Goal: Information Seeking & Learning: Find specific page/section

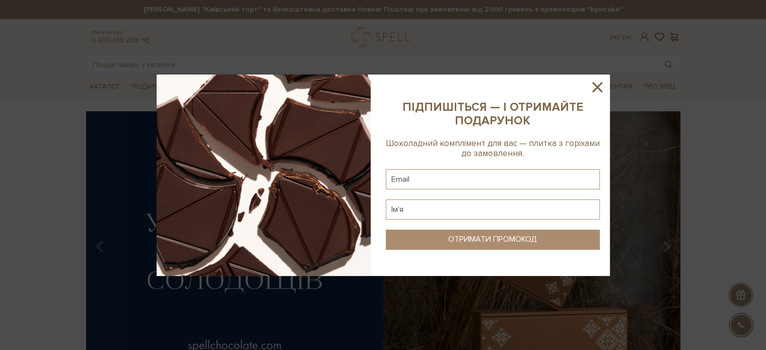
click at [593, 86] on icon at bounding box center [597, 87] width 17 height 17
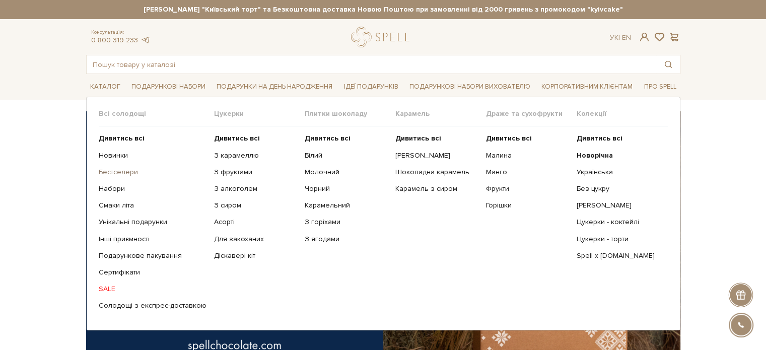
click at [118, 170] on link "Бестселери" at bounding box center [153, 172] width 108 height 9
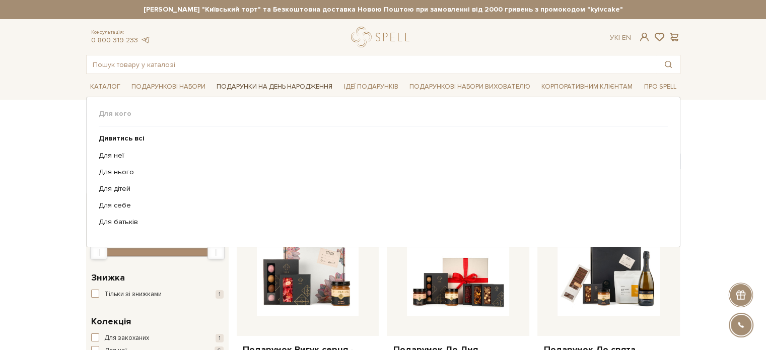
click at [239, 86] on link "Подарунки на День народження" at bounding box center [275, 87] width 124 height 16
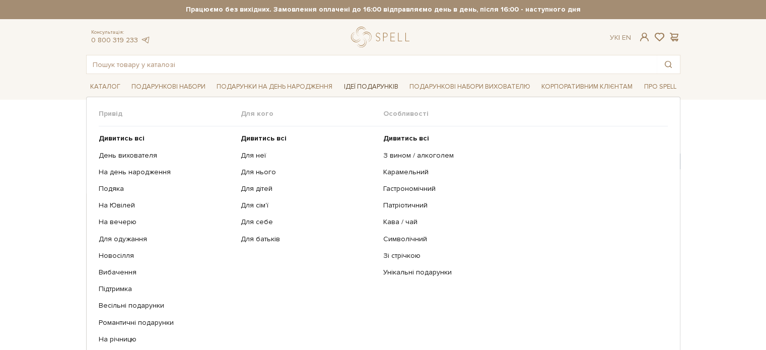
click at [386, 88] on link "Ідеї подарунків" at bounding box center [370, 87] width 62 height 16
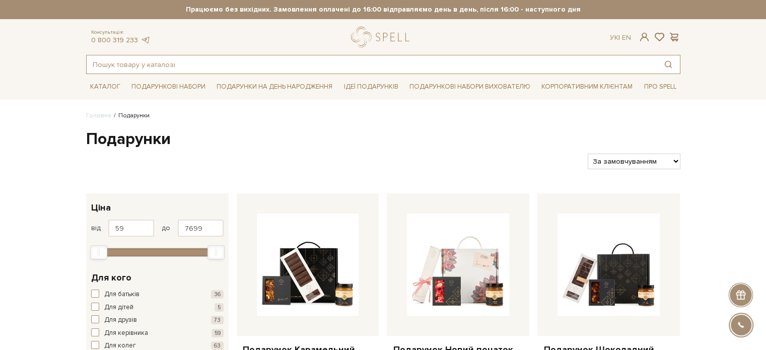
click at [224, 59] on input "text" at bounding box center [372, 64] width 570 height 18
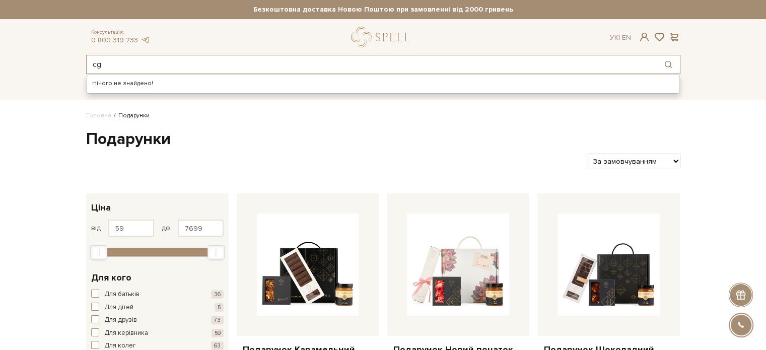
type input "c"
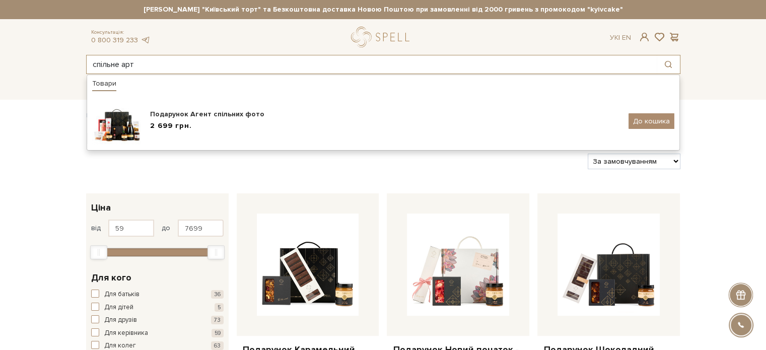
type input "спільне арт"
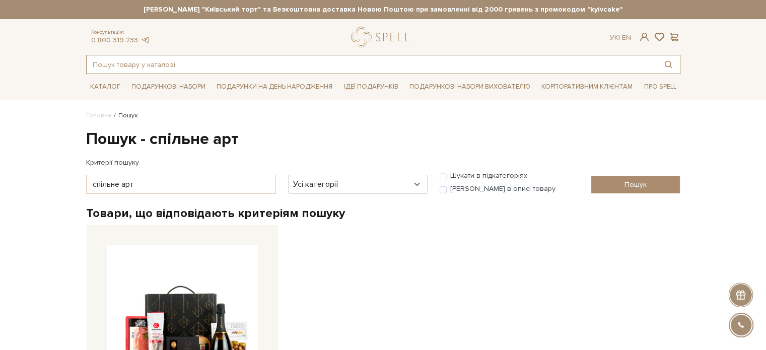
click at [229, 62] on input "text" at bounding box center [372, 64] width 570 height 18
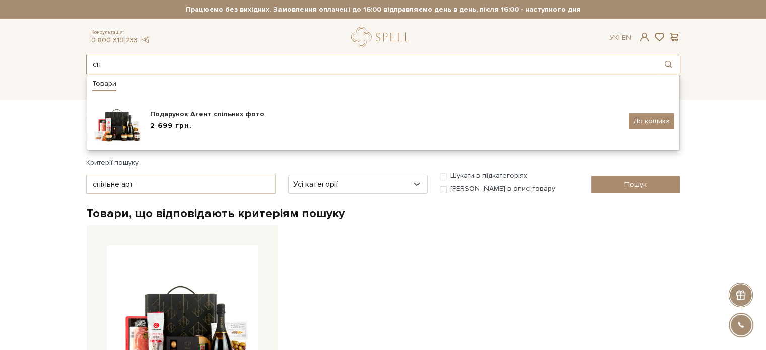
type input "с"
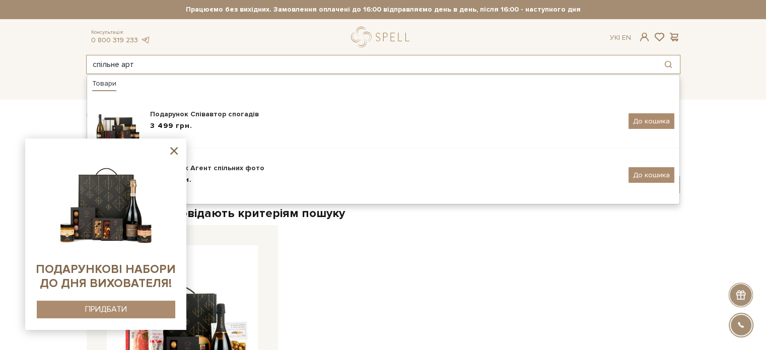
type input "спільне арт"
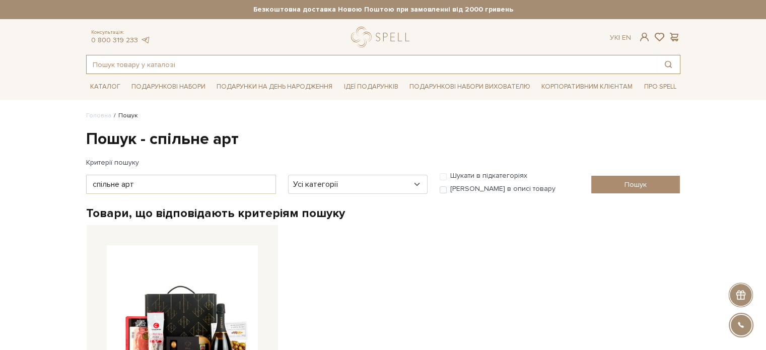
click at [191, 63] on input "text" at bounding box center [372, 64] width 570 height 18
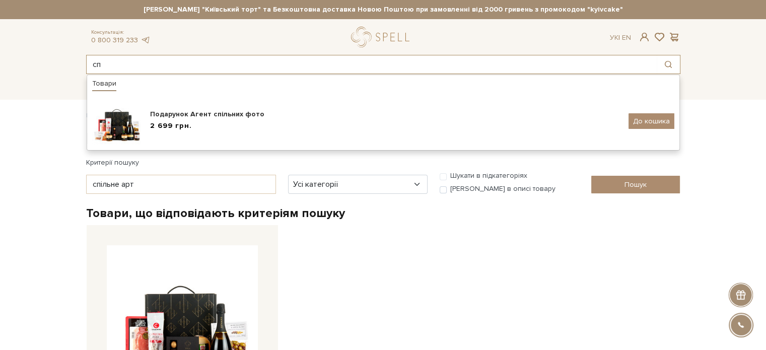
type input "с"
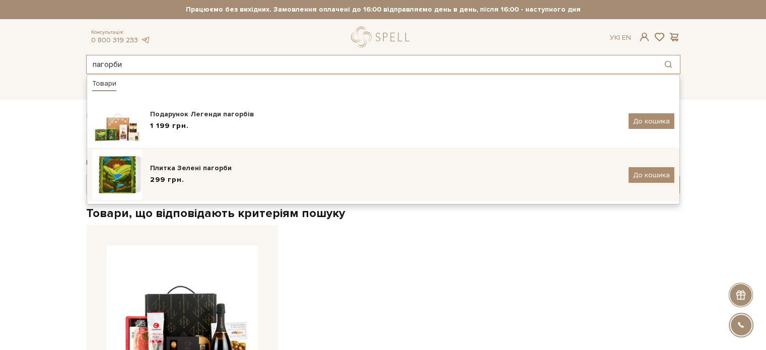
type input "пагорби"
click at [135, 167] on img at bounding box center [117, 175] width 50 height 50
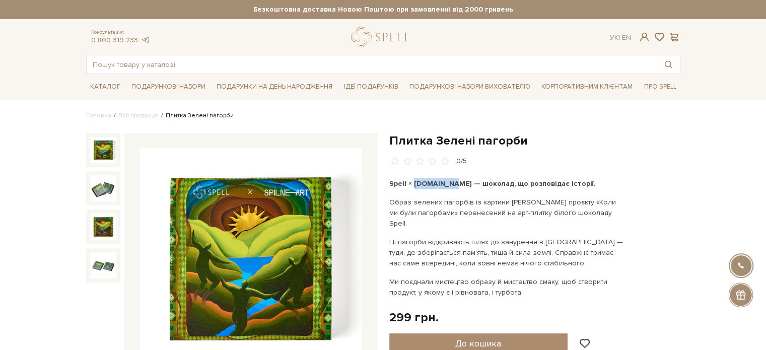
drag, startPoint x: 412, startPoint y: 181, endPoint x: 441, endPoint y: 185, distance: 28.9
click at [441, 185] on b "Spell × Spilne.art — шоколад, що розповідає історії." at bounding box center [492, 183] width 206 height 9
copy b "Spilne.art"
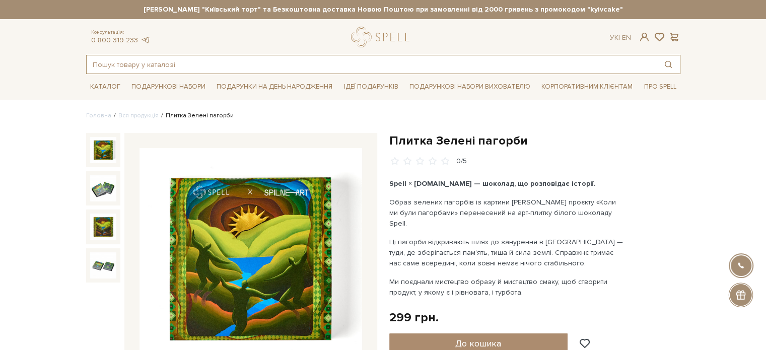
click at [163, 68] on input "text" at bounding box center [372, 64] width 570 height 18
paste input "Spilne.art"
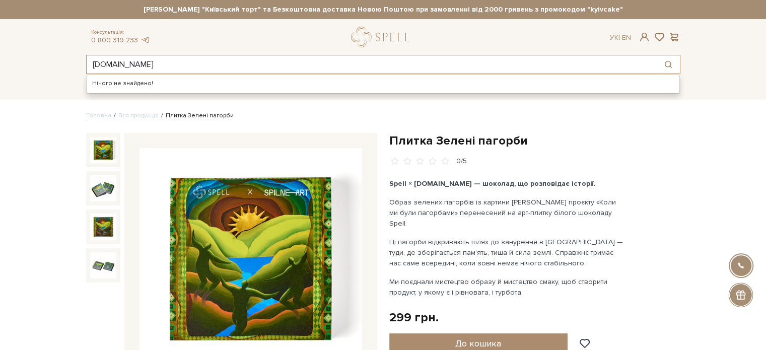
type input "Spilne.art"
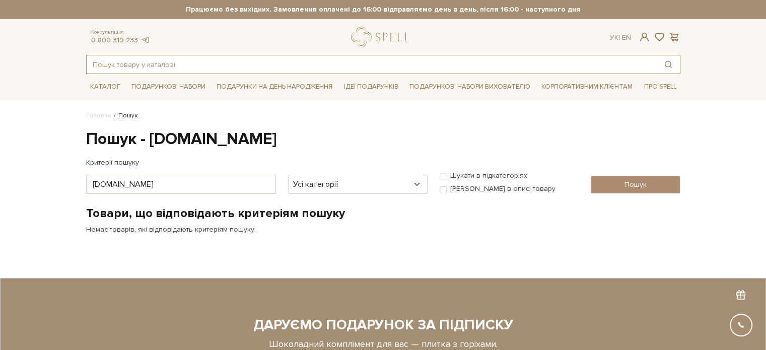
click at [183, 62] on input "text" at bounding box center [372, 64] width 570 height 18
paste input "Spilne.art"
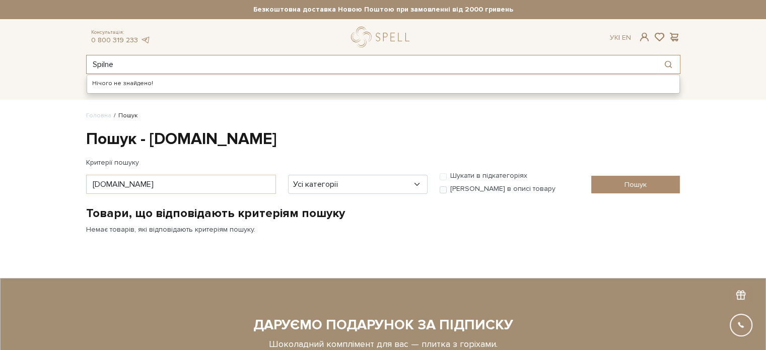
type input "Spilne"
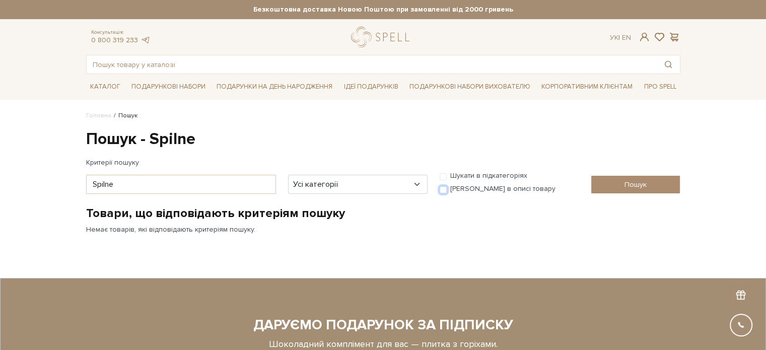
click at [445, 191] on input "[PERSON_NAME] в описі товару" at bounding box center [443, 189] width 7 height 7
checkbox input "true"
click at [661, 183] on input "Пошук" at bounding box center [635, 185] width 89 height 18
click at [166, 68] on input "text" at bounding box center [372, 64] width 570 height 18
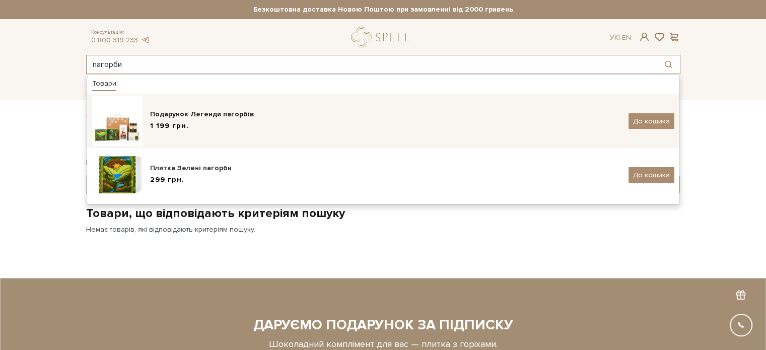
type input "пагорби"
click at [267, 108] on body "Подарункові набори SALE Корпоративним клієнтам Доставка і оплата Консультація: …" at bounding box center [383, 275] width 766 height 550
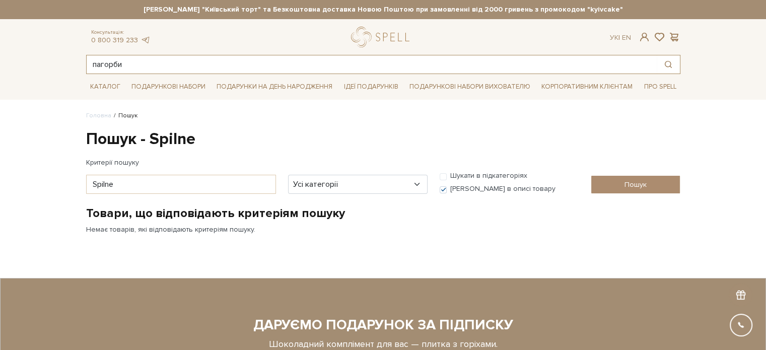
click at [154, 66] on input "пагорби" at bounding box center [372, 64] width 570 height 18
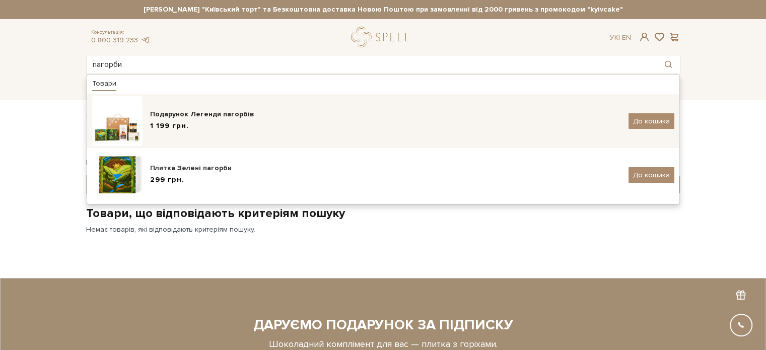
click at [116, 112] on body "Подарункові набори SALE Корпоративним клієнтам Доставка і оплата Консультація: …" at bounding box center [383, 275] width 766 height 550
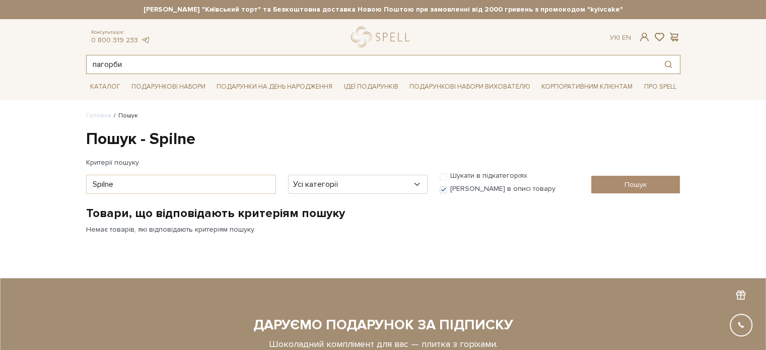
click at [144, 62] on input "пагорби" at bounding box center [372, 64] width 570 height 18
click at [160, 122] on body "Подарункові набори SALE Корпоративним клієнтам Доставка і оплата Консультація: …" at bounding box center [383, 275] width 766 height 550
click at [145, 61] on input "пагорби" at bounding box center [372, 64] width 570 height 18
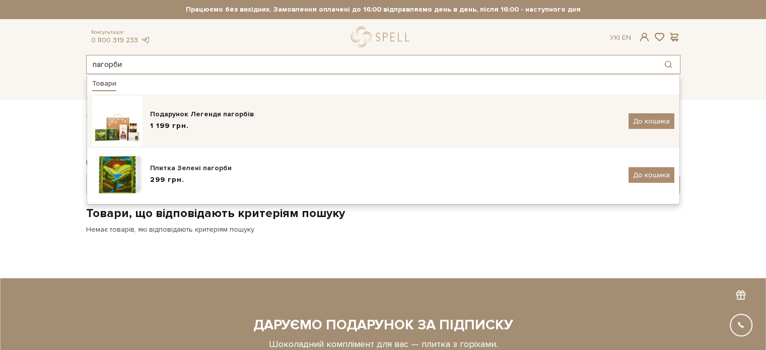
click at [125, 116] on img at bounding box center [117, 121] width 50 height 50
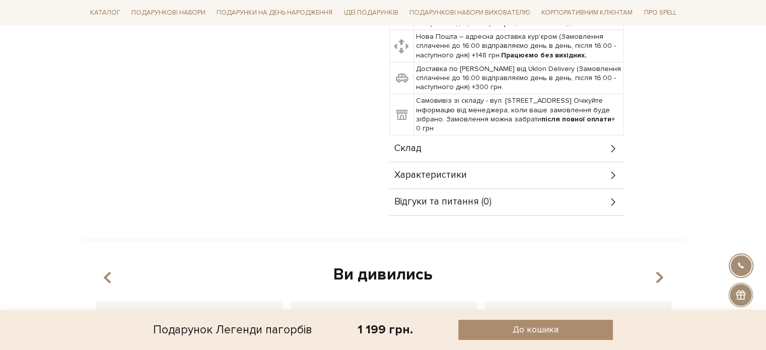
scroll to position [453, 0]
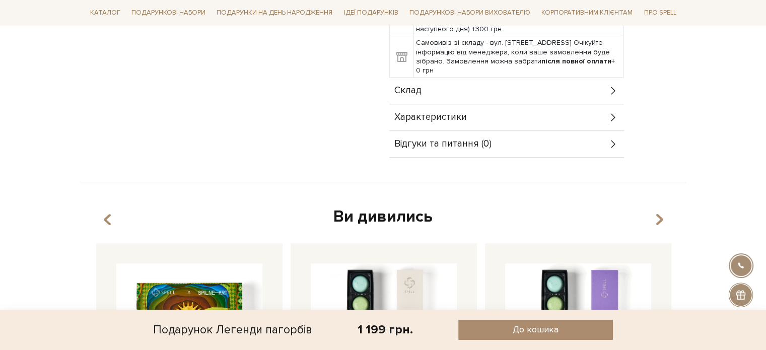
click at [588, 90] on div "Склад" at bounding box center [506, 91] width 235 height 26
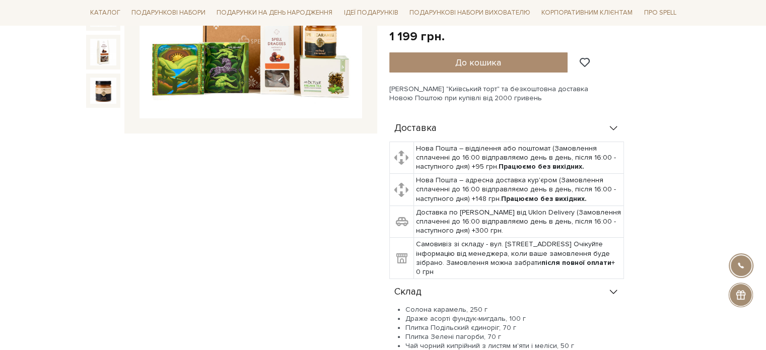
scroll to position [0, 0]
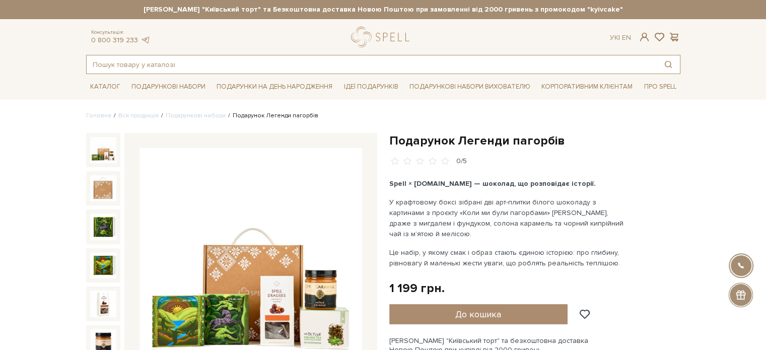
click at [251, 64] on input "text" at bounding box center [372, 64] width 570 height 18
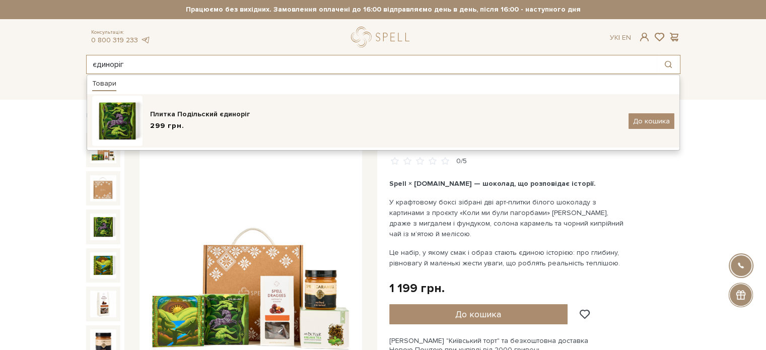
type input "єдиноріг"
click at [205, 110] on div "Плитка Подільский єдиноріг" at bounding box center [385, 114] width 471 height 10
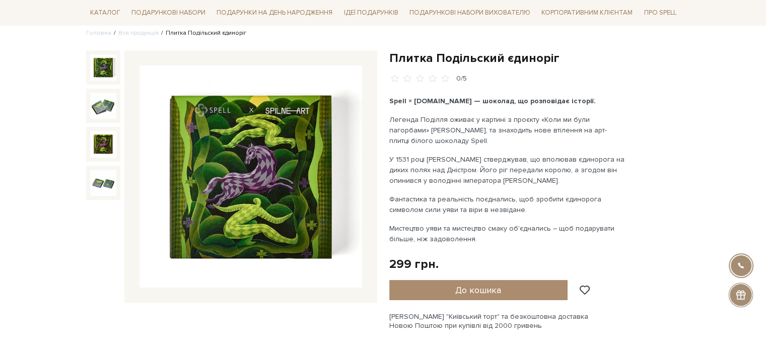
scroll to position [101, 0]
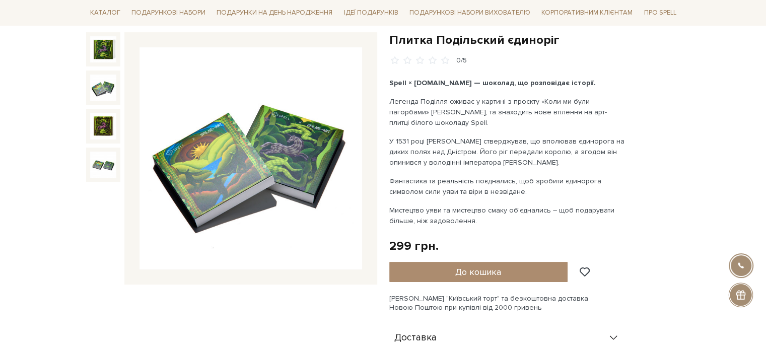
click at [100, 87] on img at bounding box center [103, 88] width 26 height 26
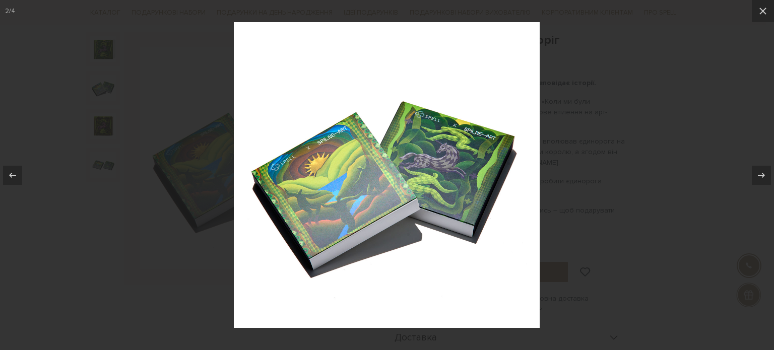
click at [561, 101] on div at bounding box center [387, 175] width 774 height 350
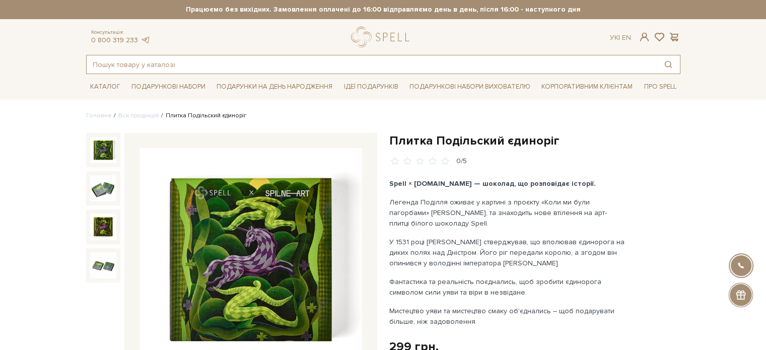
click at [149, 63] on input "text" at bounding box center [372, 64] width 570 height 18
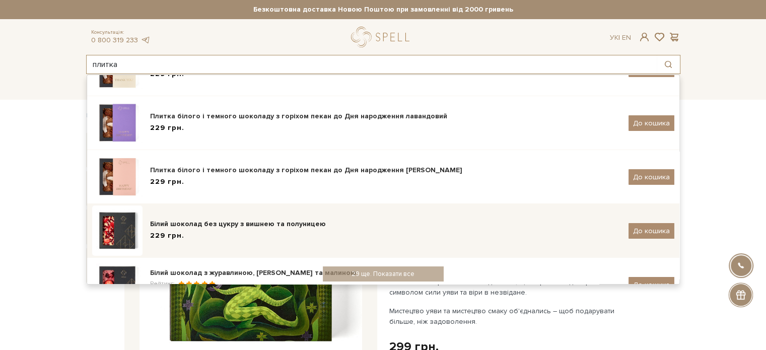
scroll to position [50, 0]
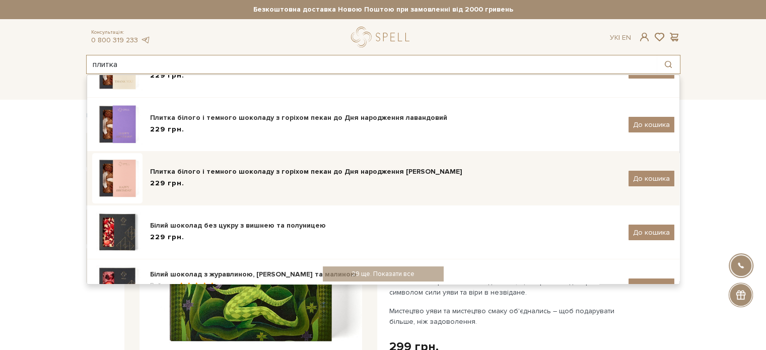
type input "плитка"
click at [121, 178] on img at bounding box center [117, 178] width 50 height 50
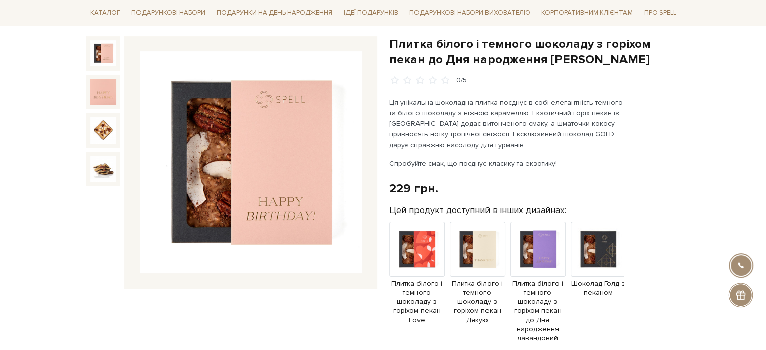
scroll to position [101, 0]
